Goal: Find specific page/section: Find specific page/section

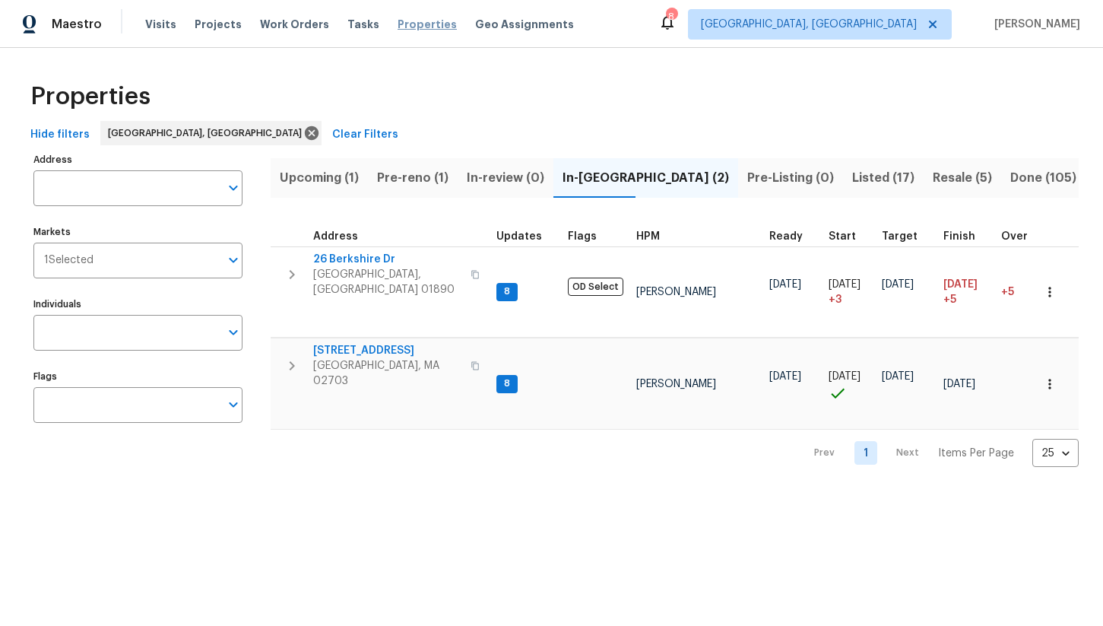
click at [426, 27] on span "Properties" at bounding box center [427, 24] width 59 height 15
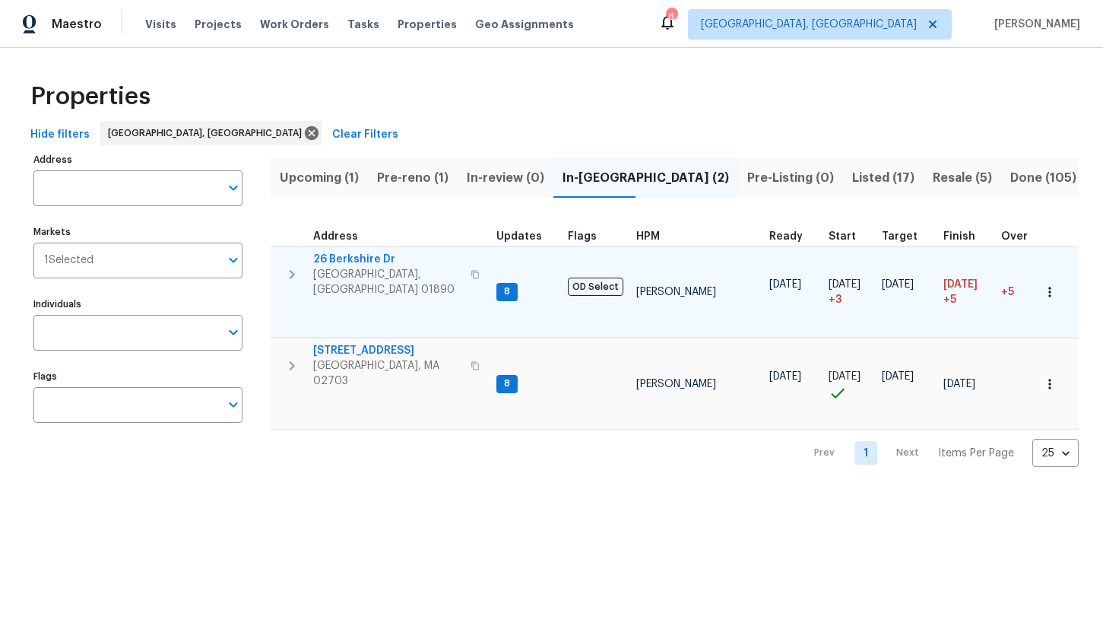
click at [371, 270] on span "Winchester, MA 01890" at bounding box center [387, 282] width 148 height 30
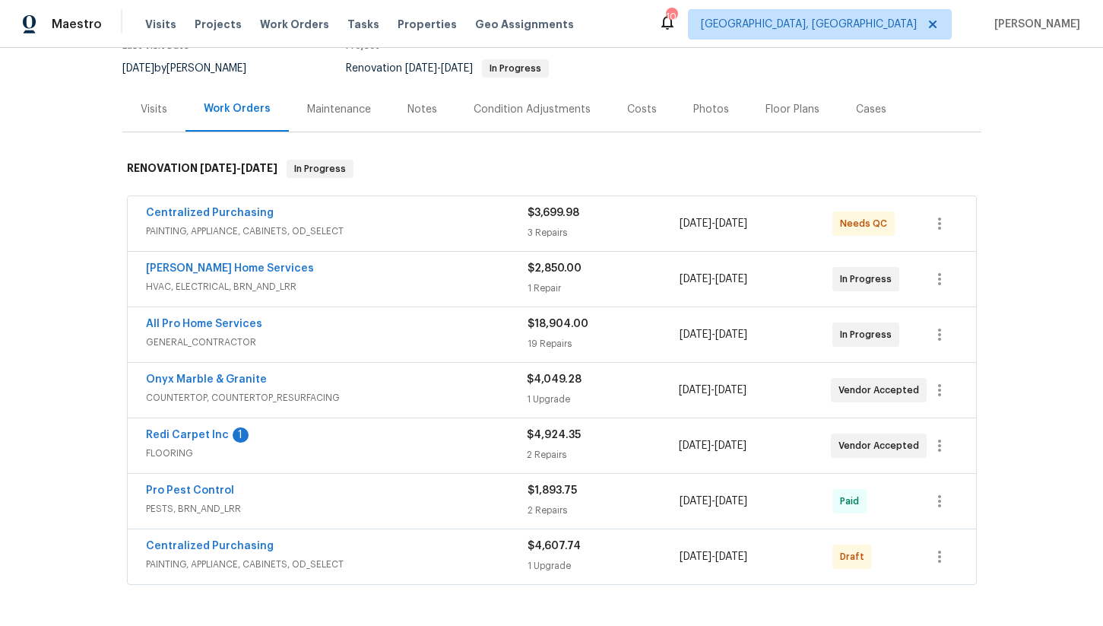
scroll to position [111, 0]
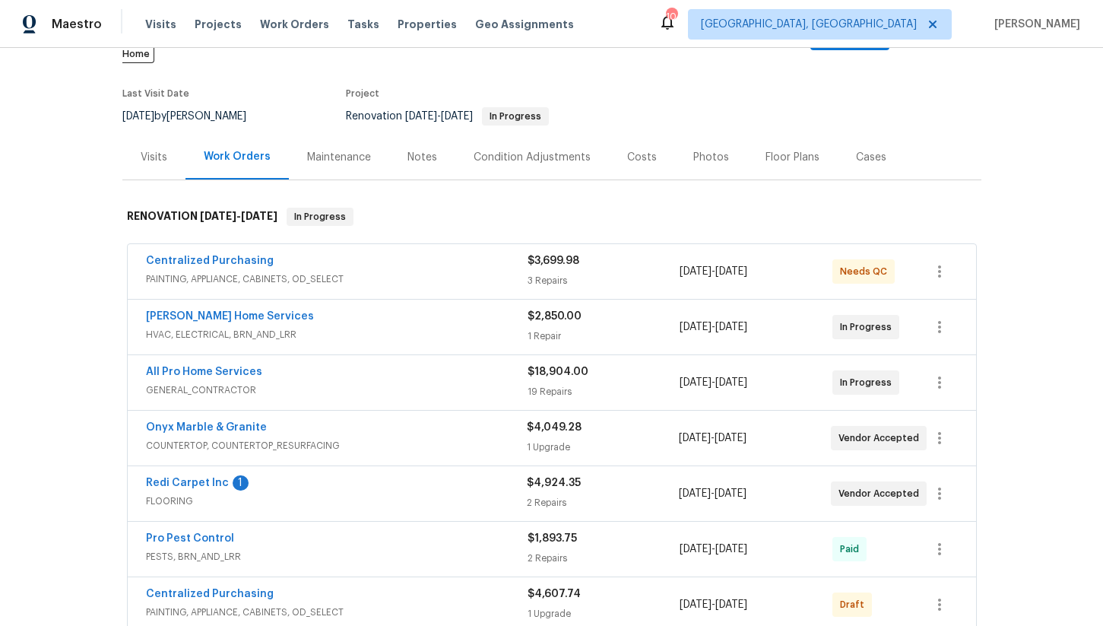
click at [643, 150] on div "Costs" at bounding box center [642, 157] width 30 height 15
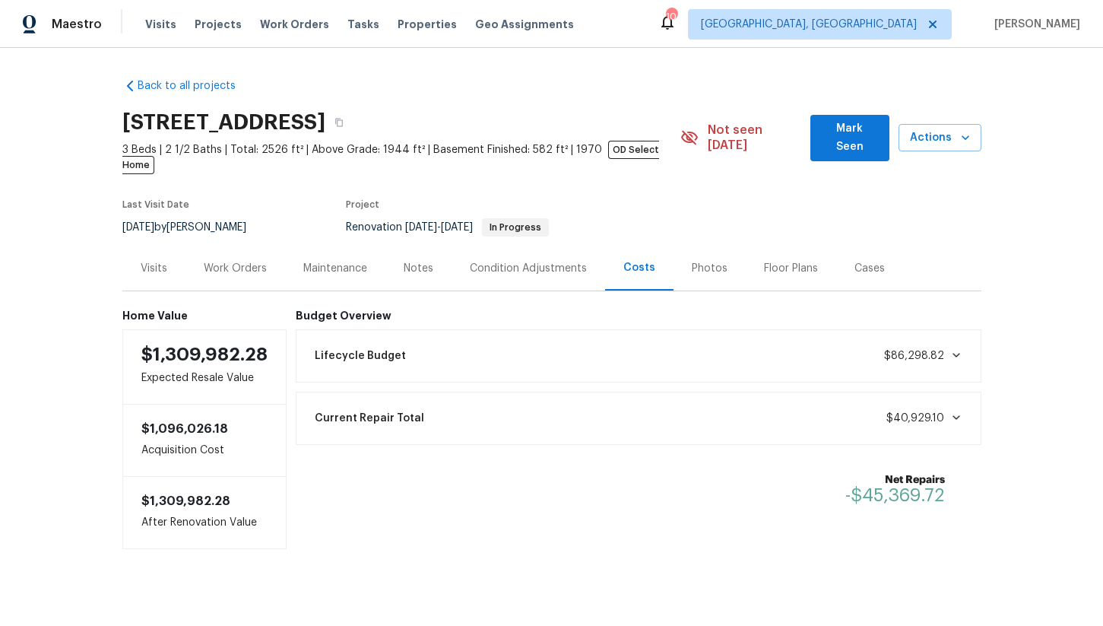
click at [220, 261] on div "Work Orders" at bounding box center [235, 268] width 63 height 15
